Goal: Task Accomplishment & Management: Use online tool/utility

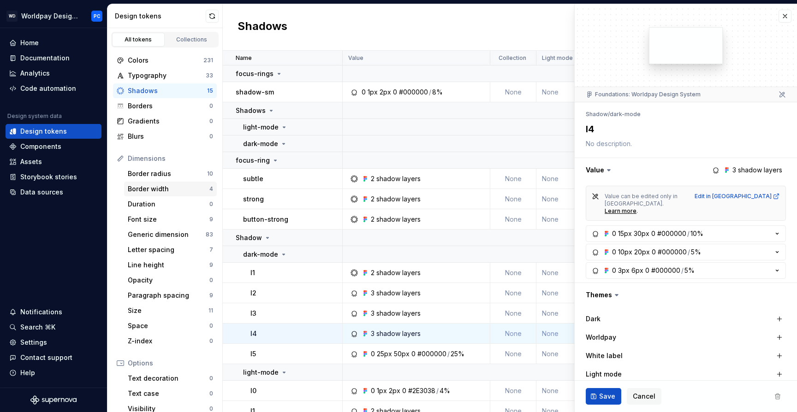
scroll to position [210, 0]
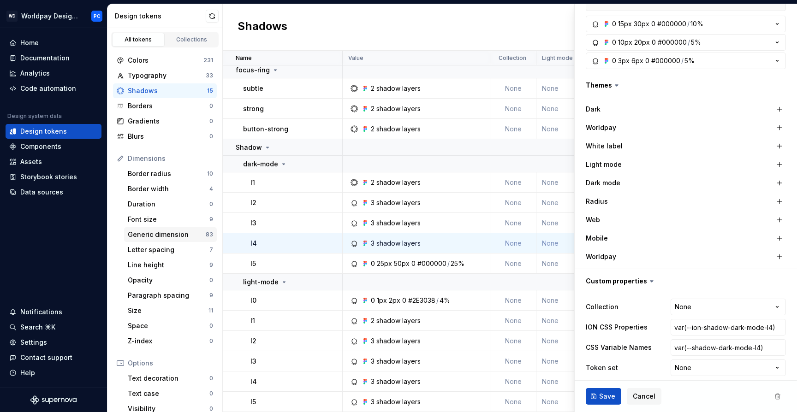
click at [171, 234] on div "Generic dimension" at bounding box center [167, 234] width 78 height 9
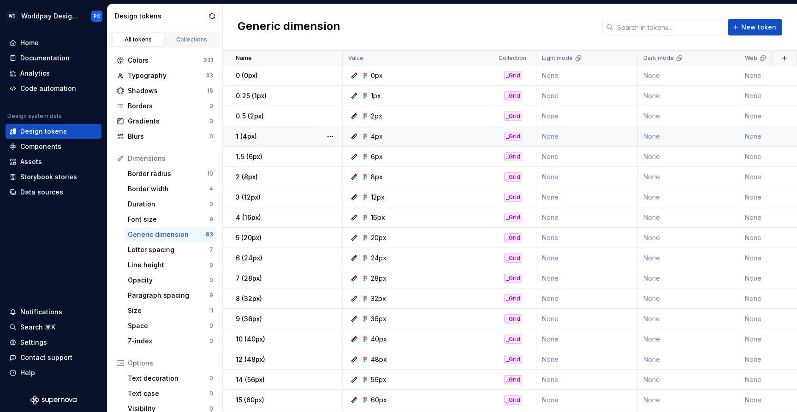
click at [277, 139] on div "1 (4px)" at bounding box center [289, 136] width 106 height 9
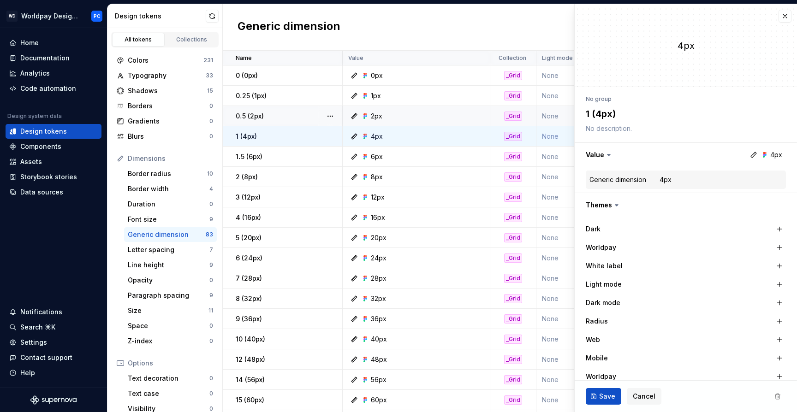
scroll to position [127, 0]
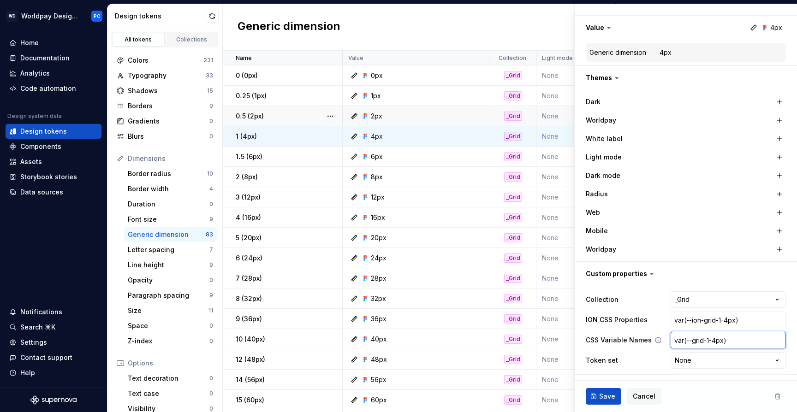
click at [701, 344] on input "var(--grid-1-4px)" at bounding box center [727, 340] width 115 height 17
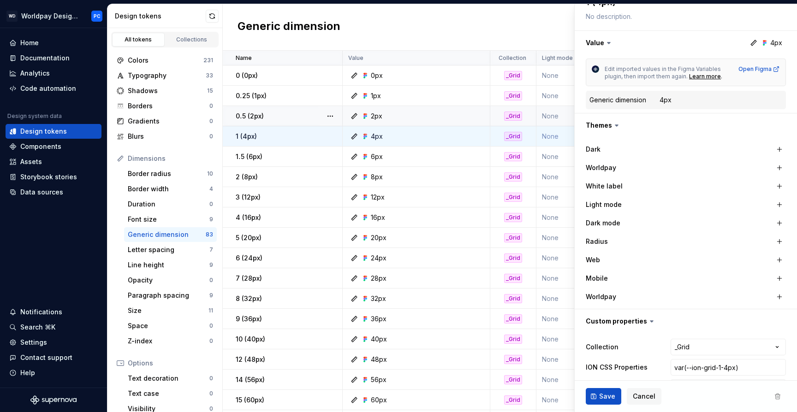
scroll to position [142, 0]
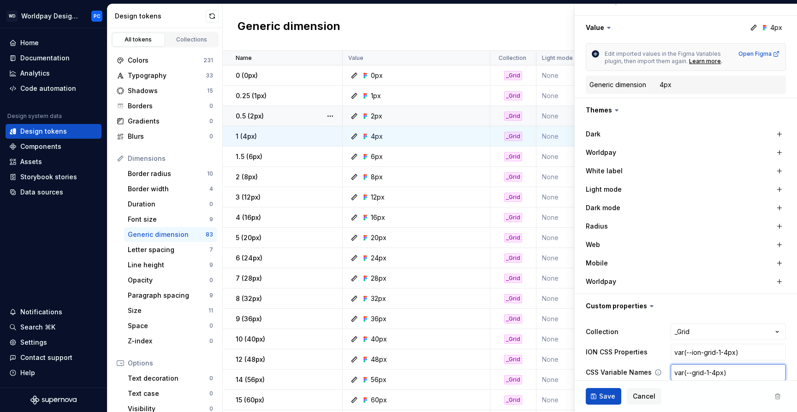
click at [714, 373] on input "var(--grid-1-4px)" at bounding box center [727, 372] width 115 height 17
type textarea "*"
